Goal: Information Seeking & Learning: Learn about a topic

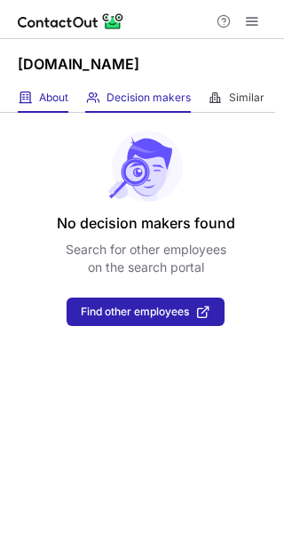
click at [32, 95] on div "About About Company" at bounding box center [43, 97] width 51 height 29
